Goal: Task Accomplishment & Management: Use online tool/utility

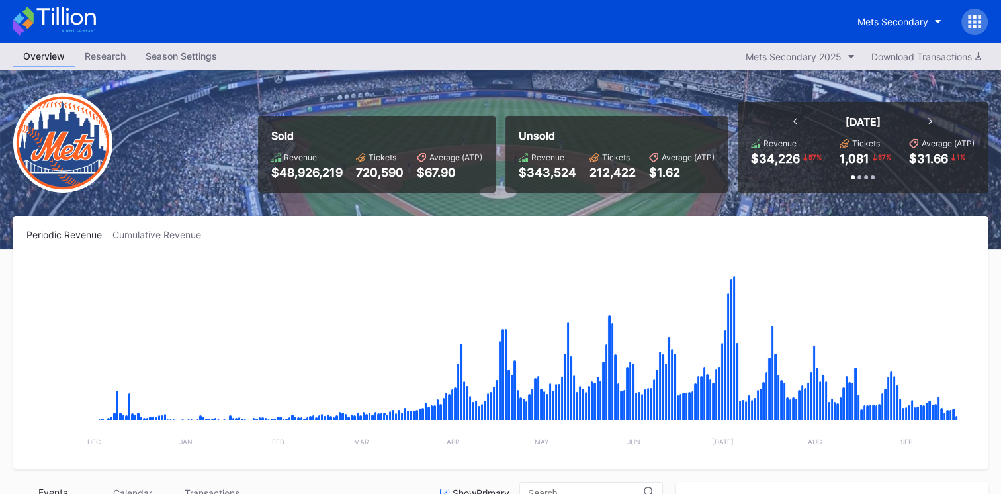
scroll to position [3311, 0]
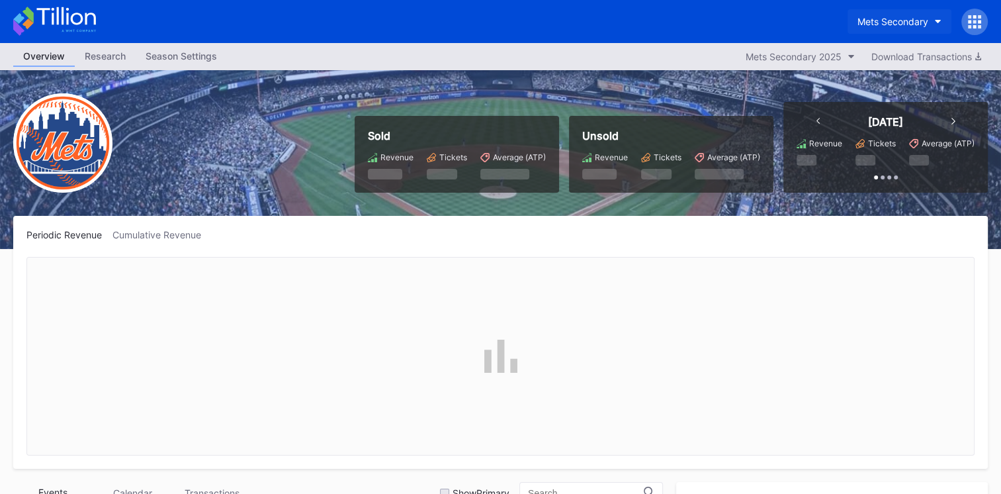
click at [905, 22] on div "Mets Secondary" at bounding box center [893, 21] width 71 height 11
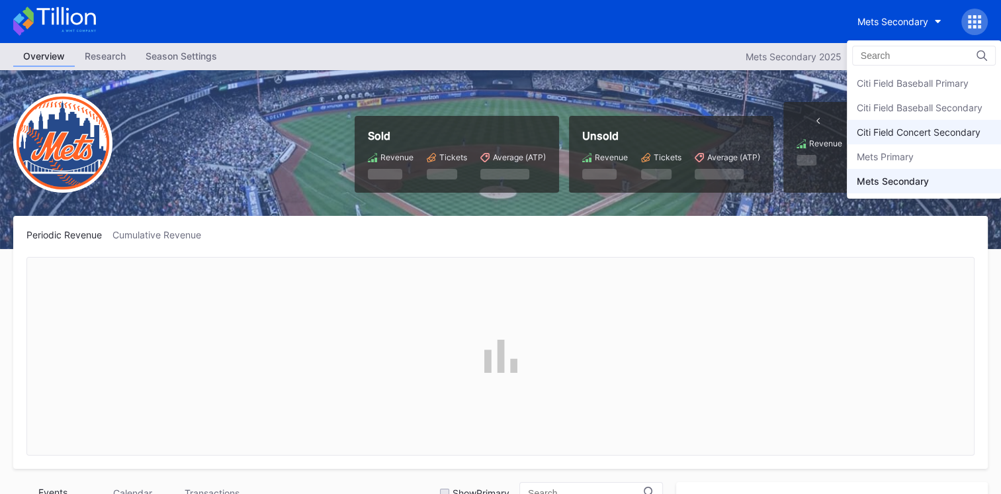
scroll to position [3311, 0]
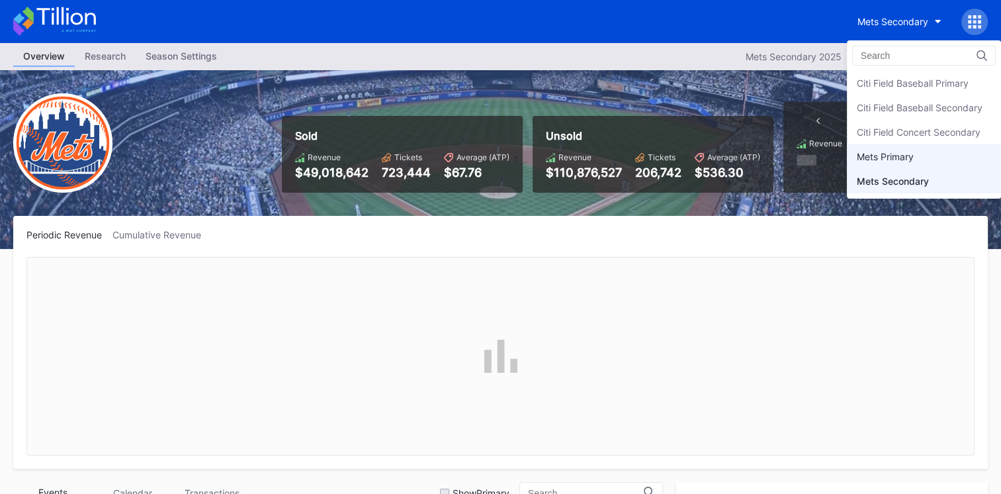
click at [895, 161] on div "Mets Primary" at bounding box center [885, 156] width 57 height 11
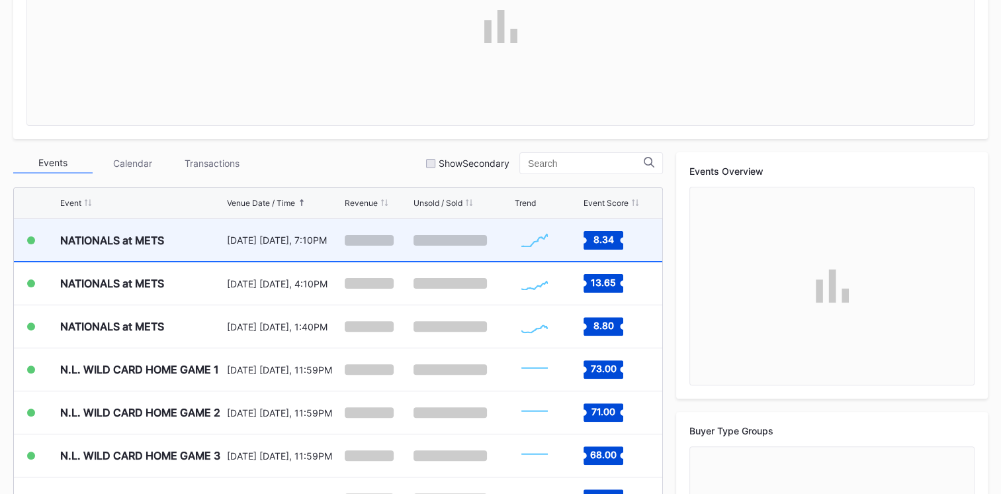
scroll to position [330, 0]
click at [203, 242] on div "NATIONALS at METS" at bounding box center [141, 239] width 163 height 42
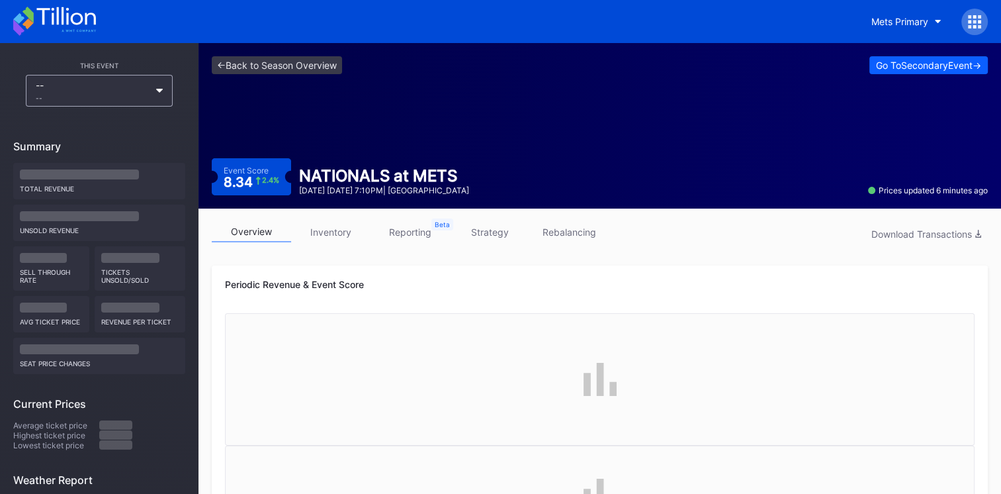
click at [563, 230] on link "rebalancing" at bounding box center [568, 232] width 79 height 21
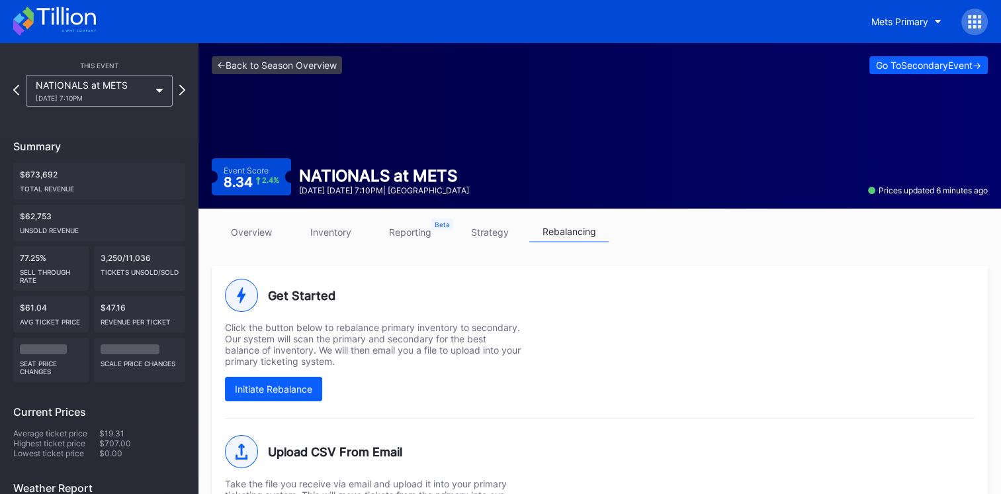
scroll to position [230, 0]
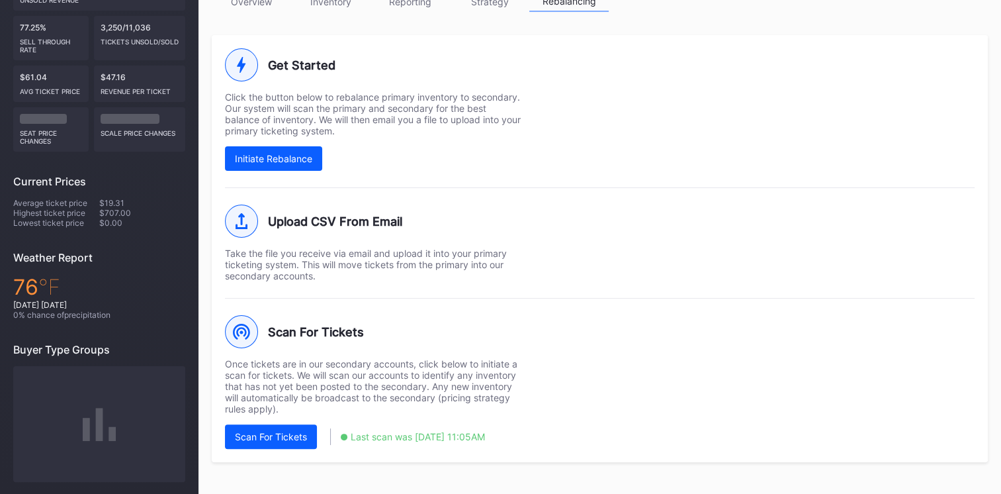
click at [622, 419] on div "Scan For Tickets Once tickets are in our secondary accounts, click below to ini…" at bounding box center [600, 373] width 750 height 151
click at [604, 404] on div "Scan For Tickets Once tickets are in our secondary accounts, click below to ini…" at bounding box center [600, 373] width 750 height 151
click at [291, 443] on button "Scan For Tickets" at bounding box center [271, 436] width 92 height 24
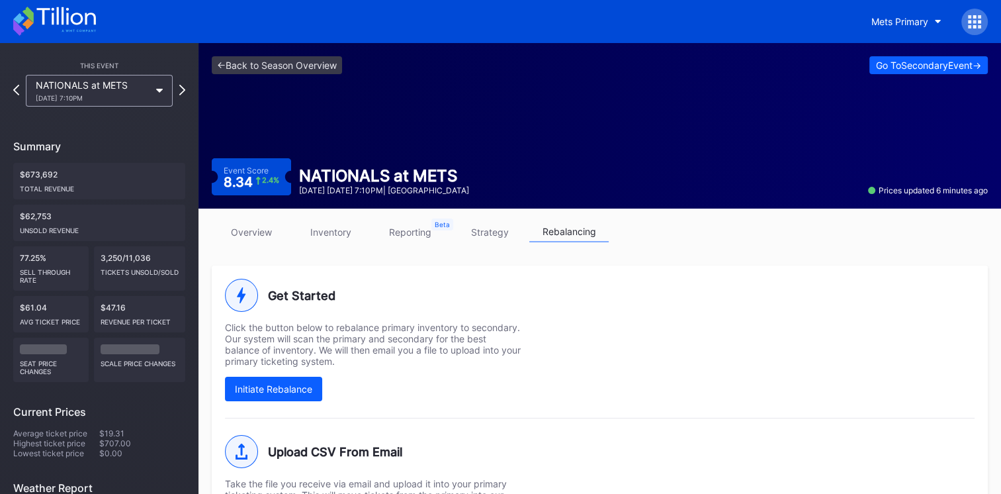
click at [59, 17] on icon at bounding box center [54, 21] width 83 height 29
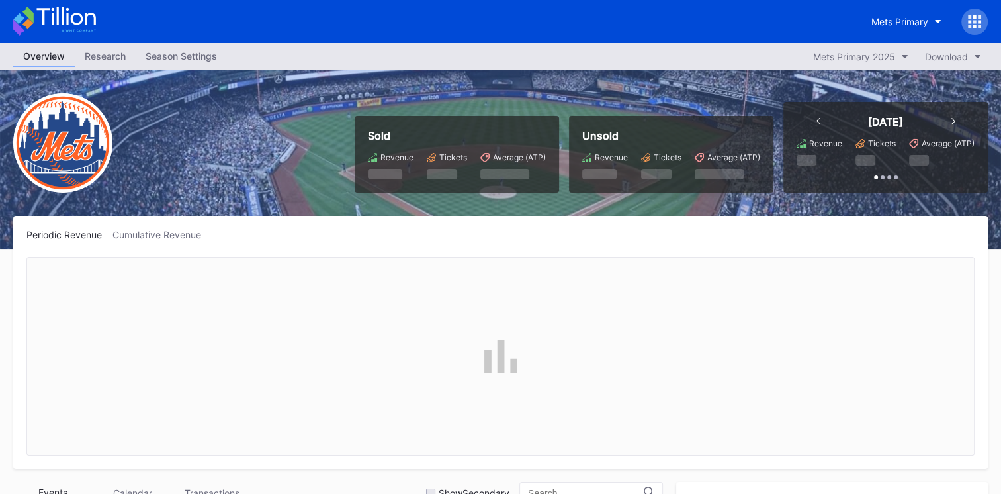
scroll to position [3311, 0]
